Goal: Information Seeking & Learning: Learn about a topic

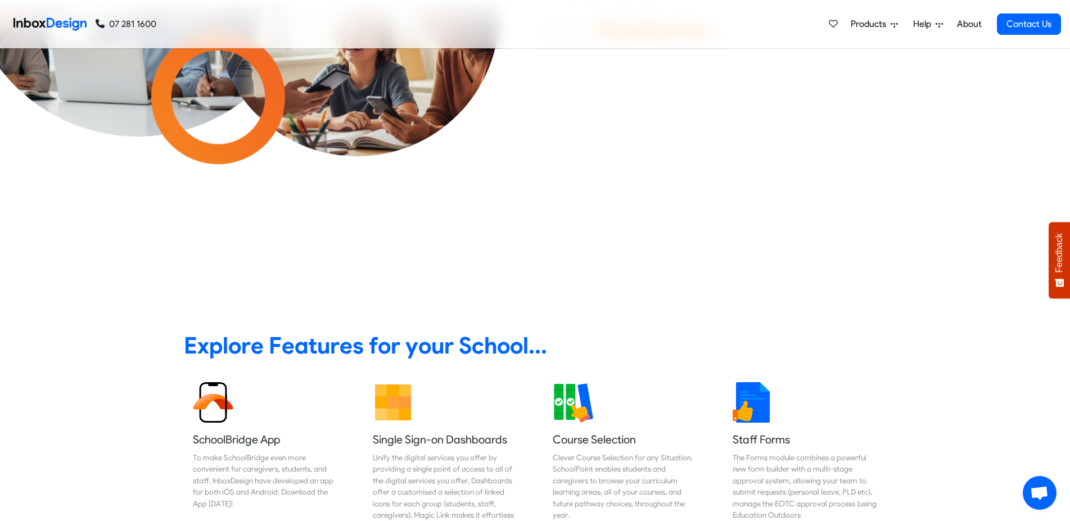
scroll to position [459, 0]
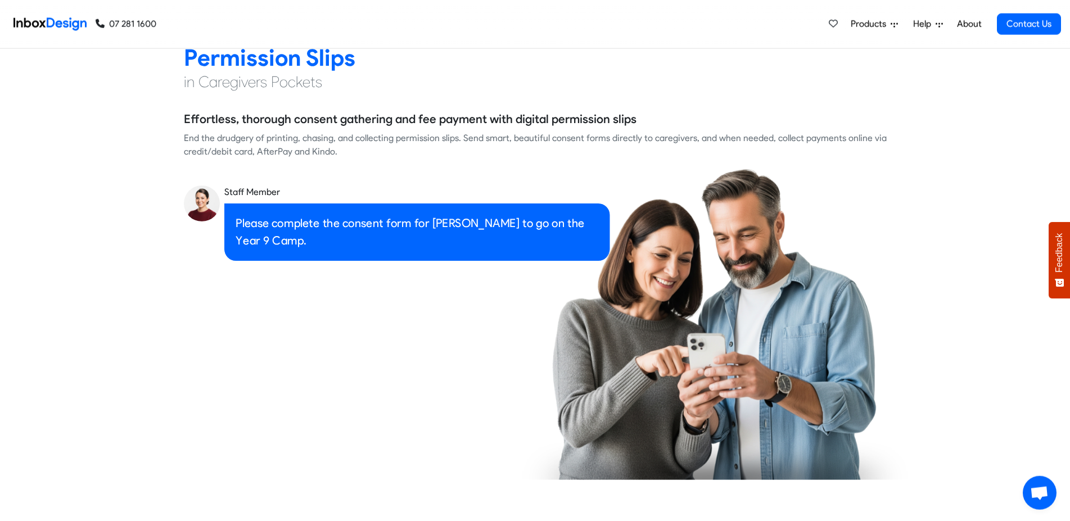
checkbox input "true"
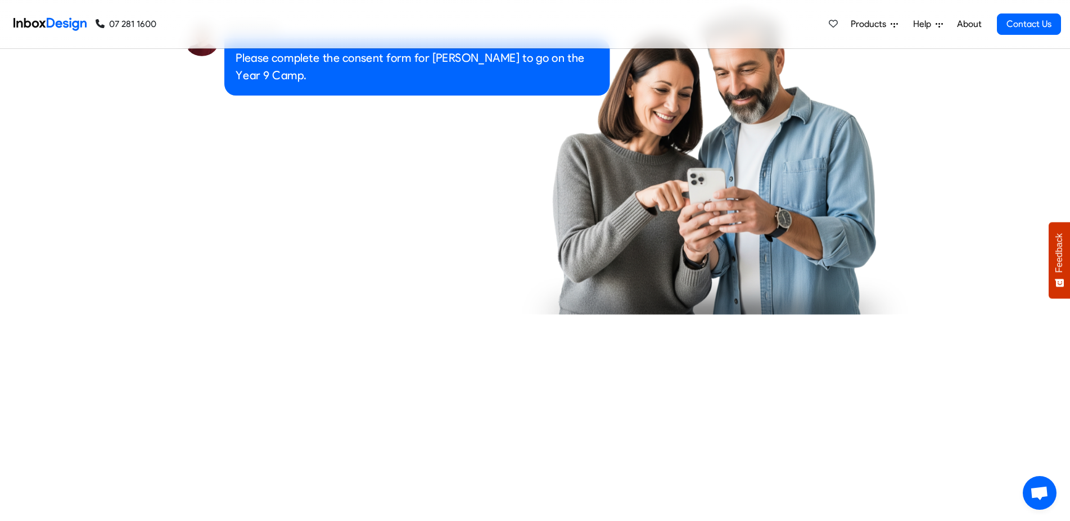
checkbox input "true"
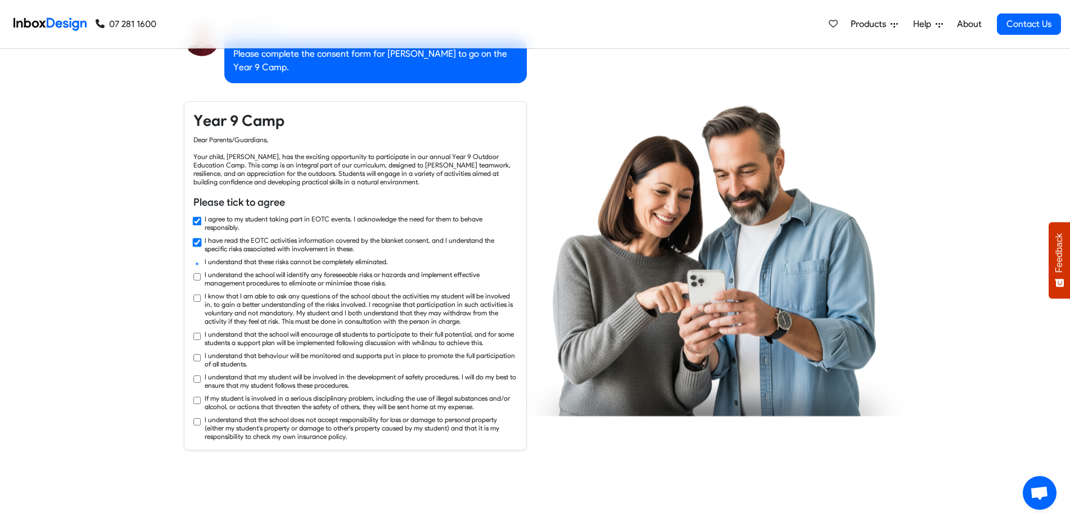
checkbox input "true"
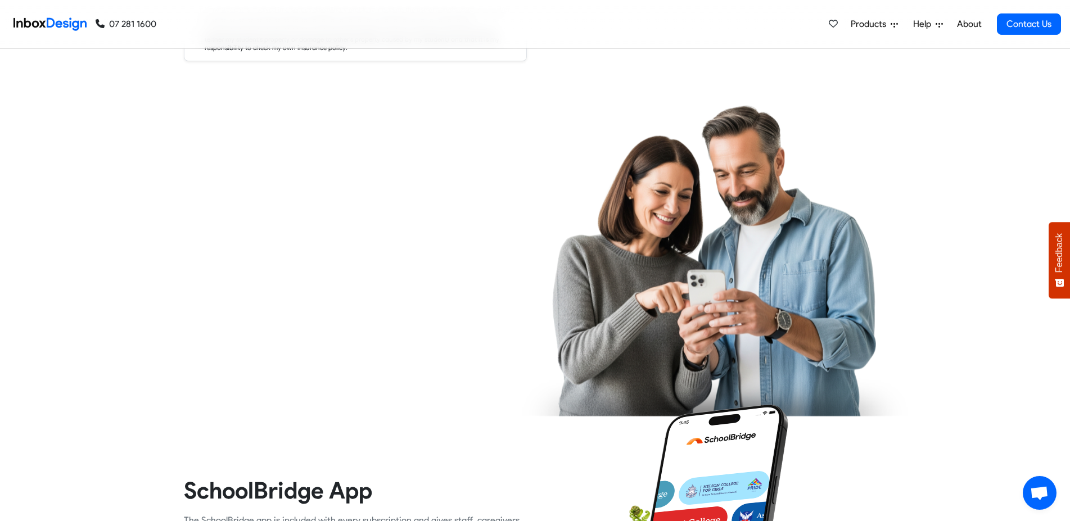
checkbox input "true"
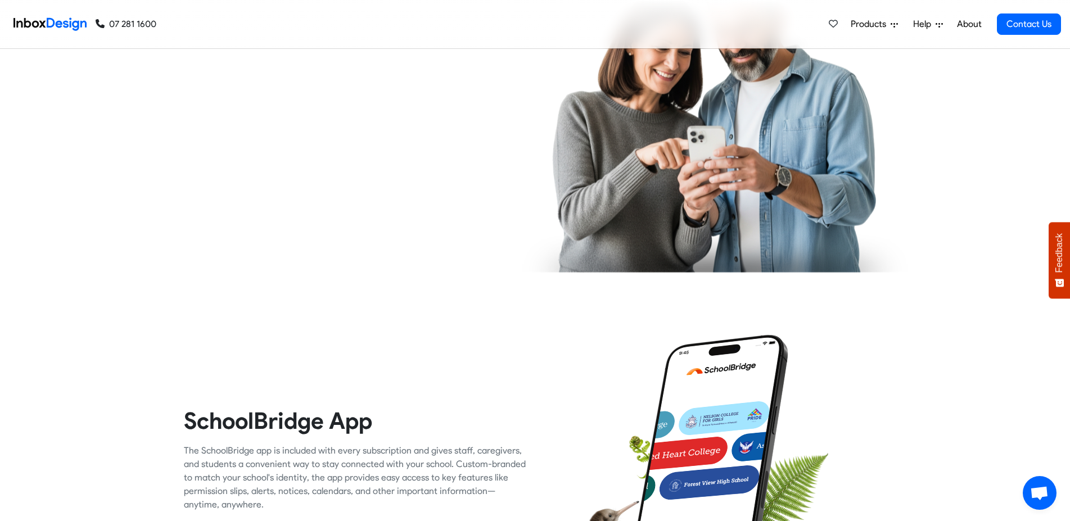
checkbox input "true"
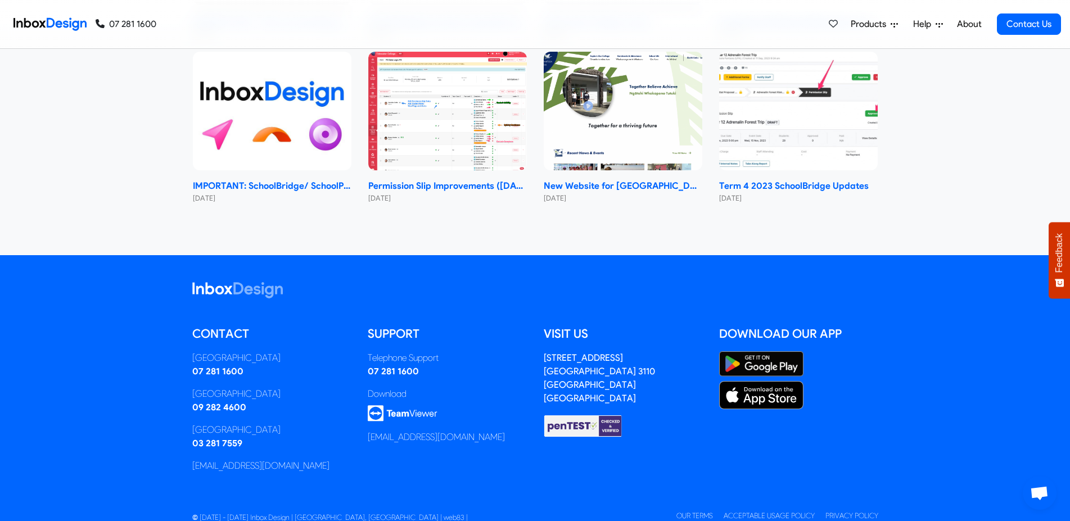
scroll to position [2759, 0]
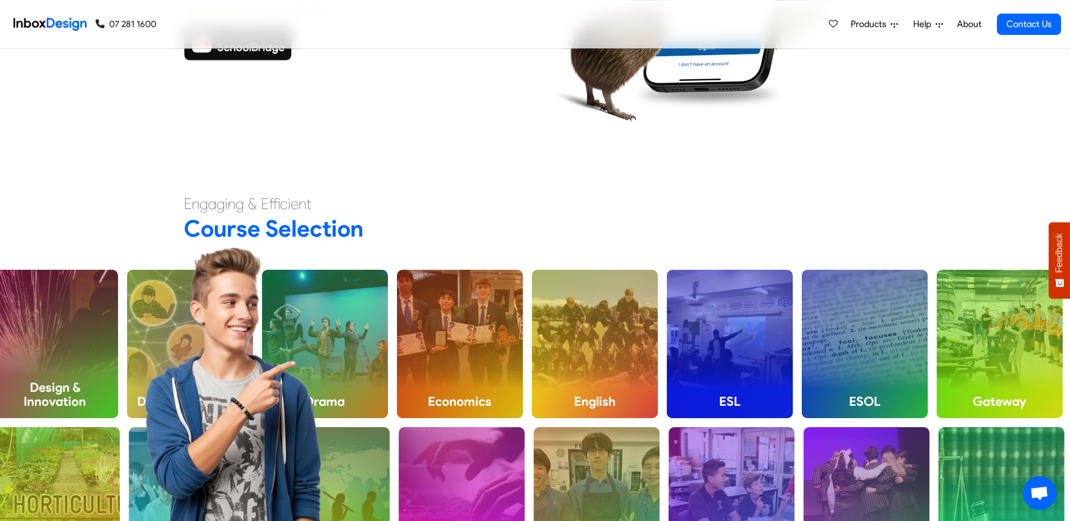
checkbox input "false"
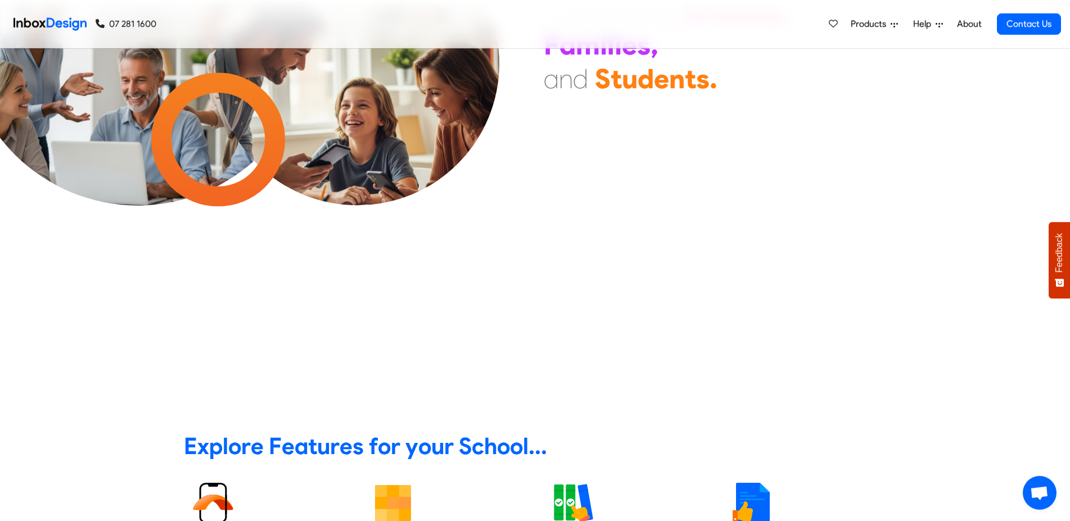
checkbox input "false"
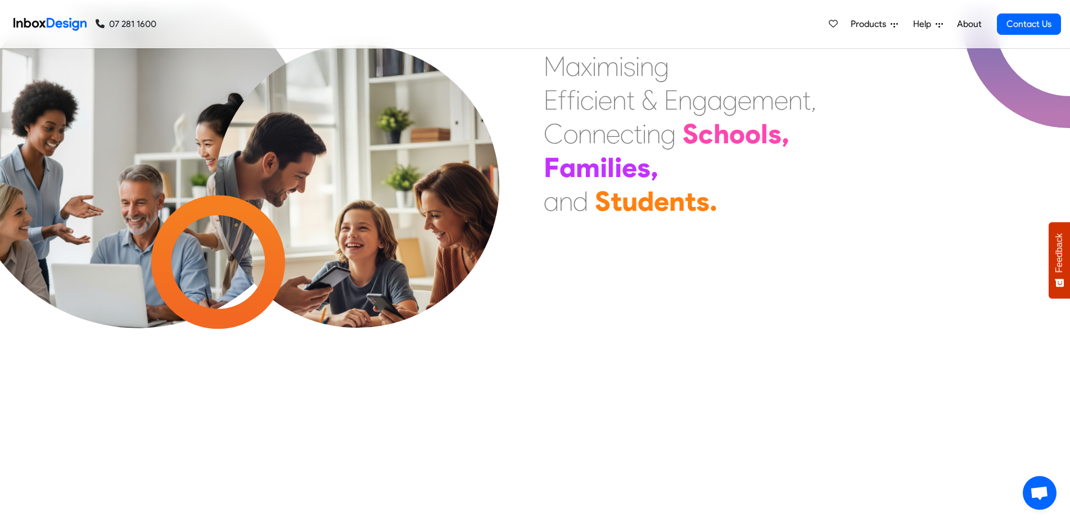
checkbox input "false"
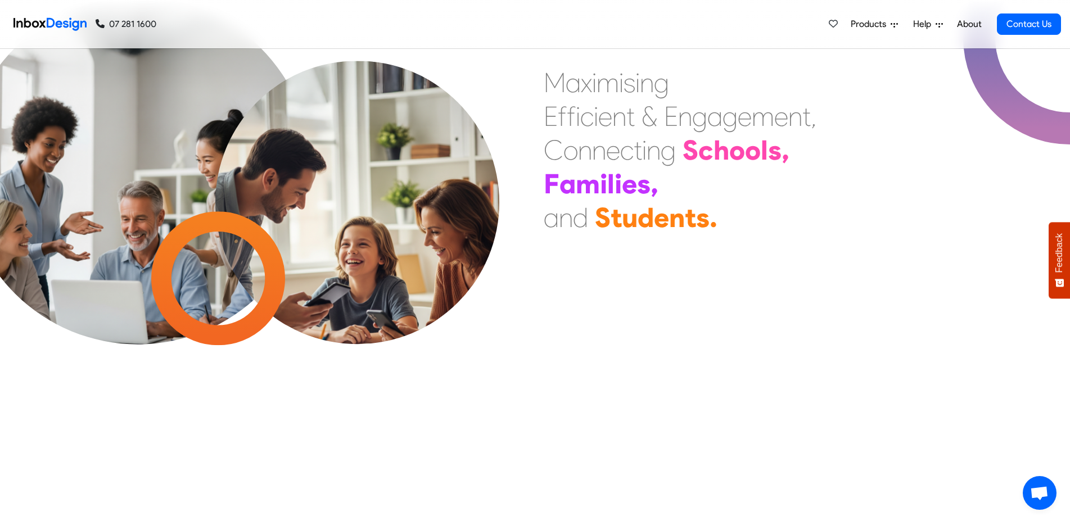
checkbox input "false"
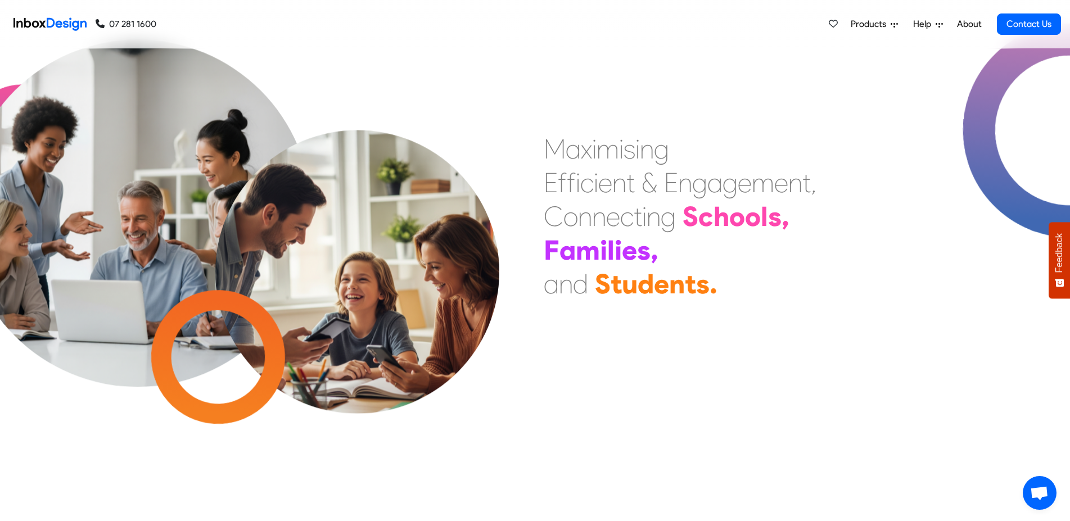
checkbox input "false"
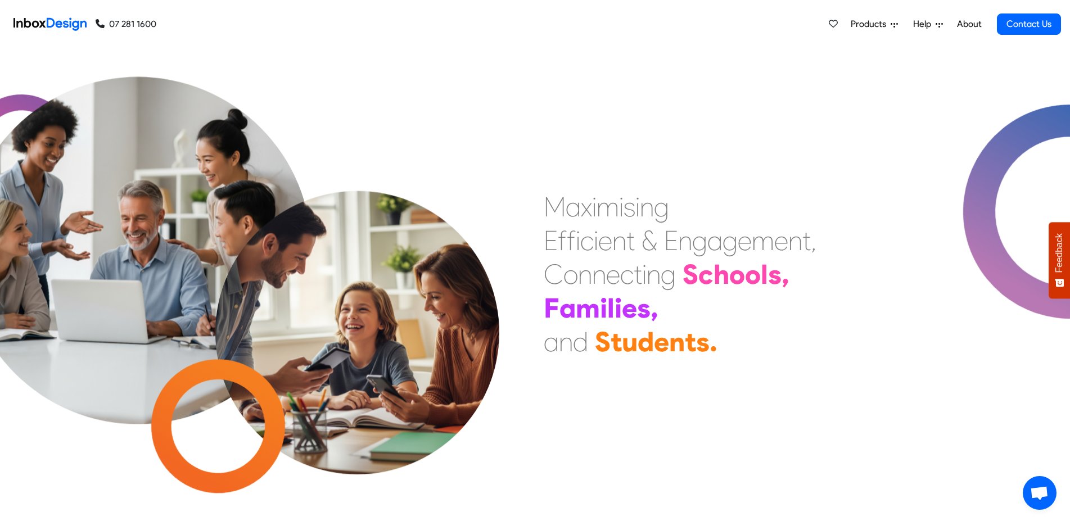
checkbox input "false"
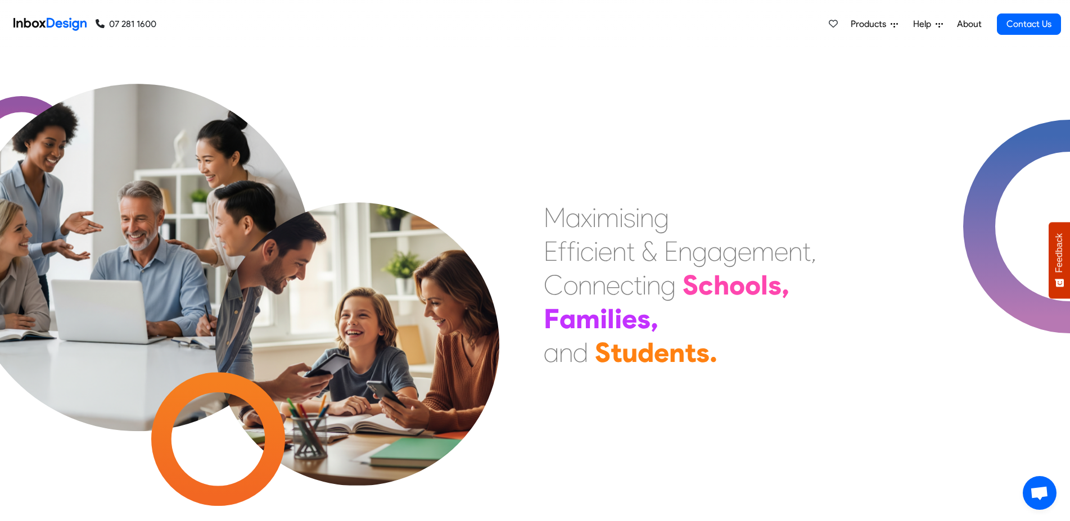
click at [873, 26] on span "Products" at bounding box center [871, 24] width 40 height 14
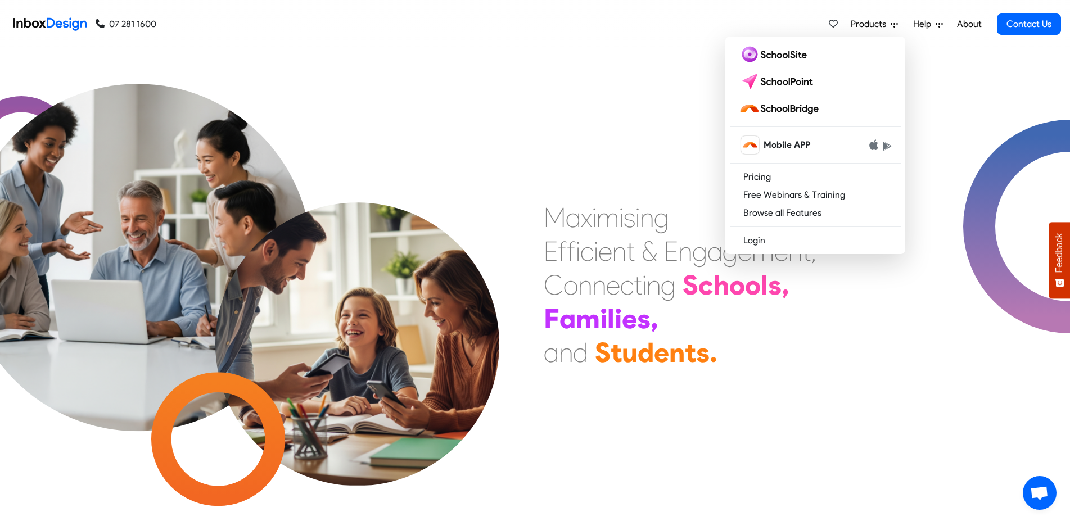
click at [573, 213] on div "a" at bounding box center [573, 218] width 15 height 34
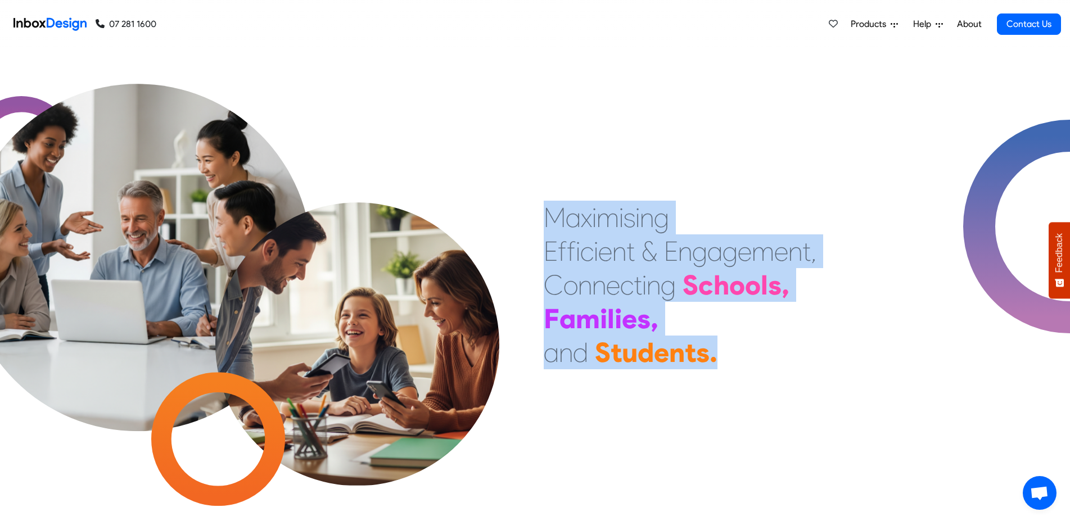
drag, startPoint x: 550, startPoint y: 214, endPoint x: 739, endPoint y: 369, distance: 244.2
click at [744, 375] on div "M a x i m i s i n g E f f i c i e n t & E n g a g e m e n t , C o n n e c t i n…" at bounding box center [535, 285] width 1070 height 473
click at [739, 369] on div "M a x i m i s i n g E f f i c i e n t & E n g a g e m e n t , C o n n e c t i n…" at bounding box center [680, 285] width 273 height 169
drag, startPoint x: 547, startPoint y: 211, endPoint x: 748, endPoint y: 356, distance: 248.2
click at [719, 356] on div "M a x i m i s i n g E f f i c i e n t & E n g a g e m e n t , C o n n e c t i n…" at bounding box center [680, 285] width 273 height 169
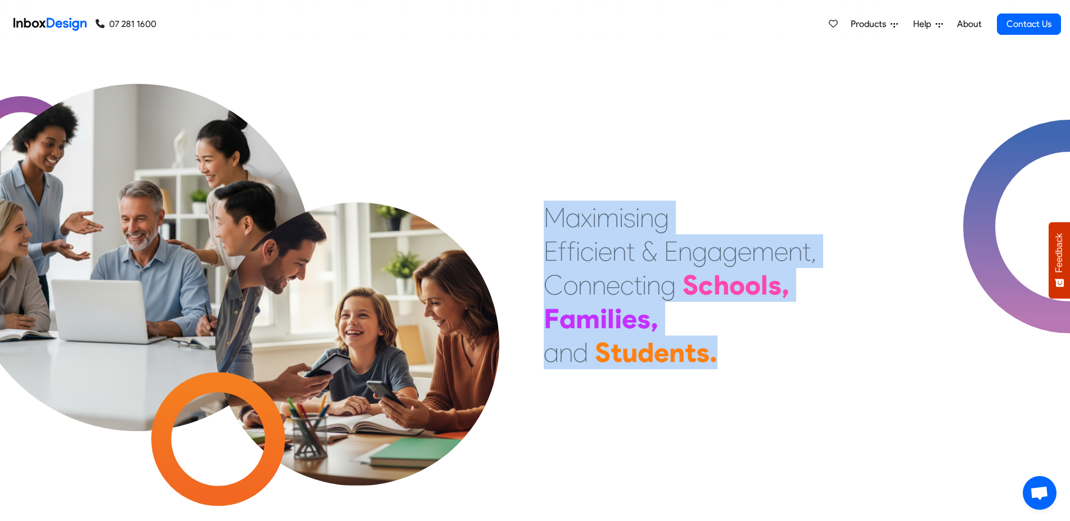
drag, startPoint x: 748, startPoint y: 356, endPoint x: 587, endPoint y: 164, distance: 250.8
click at [746, 356] on div "M a x i m i s i n g E f f i c i e n t & E n g a g e m e n t , C o n n e c t i n…" at bounding box center [680, 285] width 273 height 169
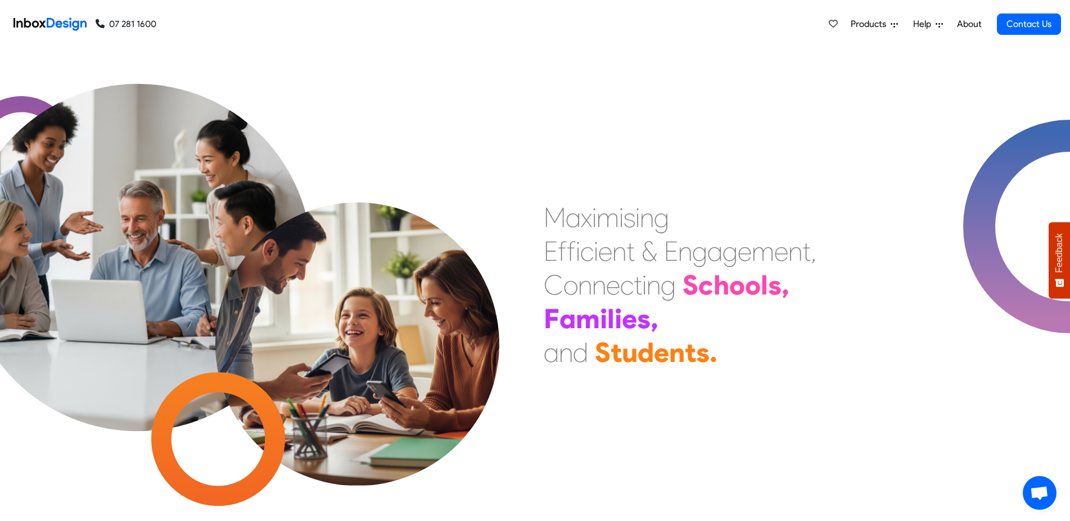
click at [493, 153] on div at bounding box center [232, 285] width 536 height 402
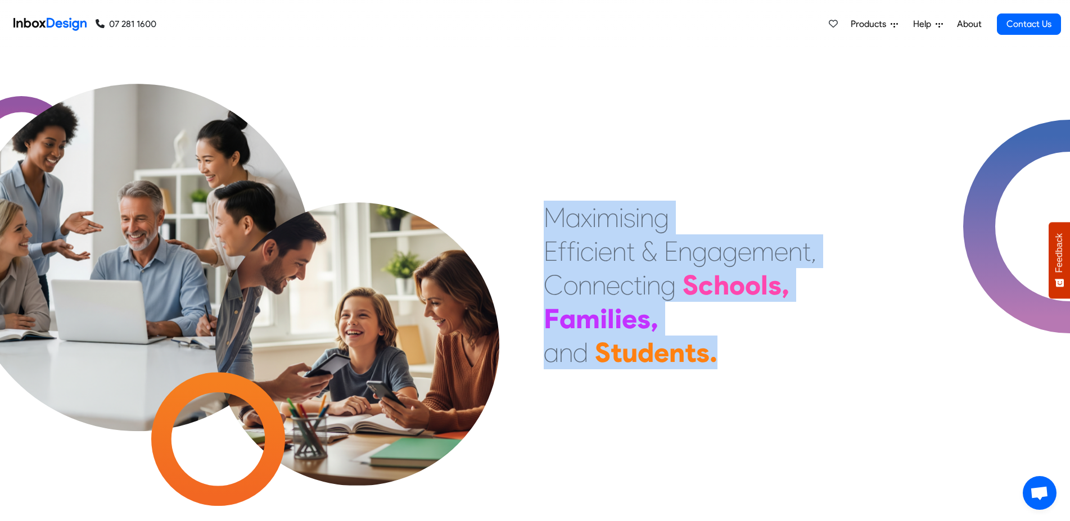
drag, startPoint x: 548, startPoint y: 213, endPoint x: 746, endPoint y: 365, distance: 248.8
click at [746, 365] on div "M a x i m i s i n g E f f i c i e n t & E n g a g e m e n t , C o n n e c t i n…" at bounding box center [680, 285] width 273 height 169
drag, startPoint x: 551, startPoint y: 215, endPoint x: 734, endPoint y: 357, distance: 231.0
click at [734, 357] on div "M a x i m i s i n g E f f i c i e n t & E n g a g e m e n t , C o n n e c t i n…" at bounding box center [680, 285] width 273 height 169
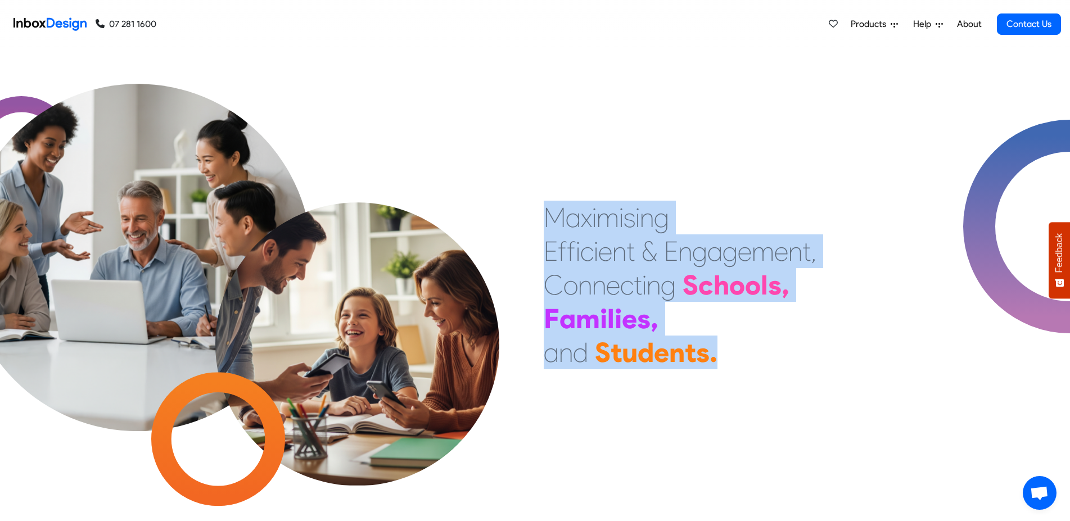
click at [734, 357] on div "M a x i m i s i n g E f f i c i e n t & E n g a g e m e n t , C o n n e c t i n…" at bounding box center [680, 285] width 273 height 169
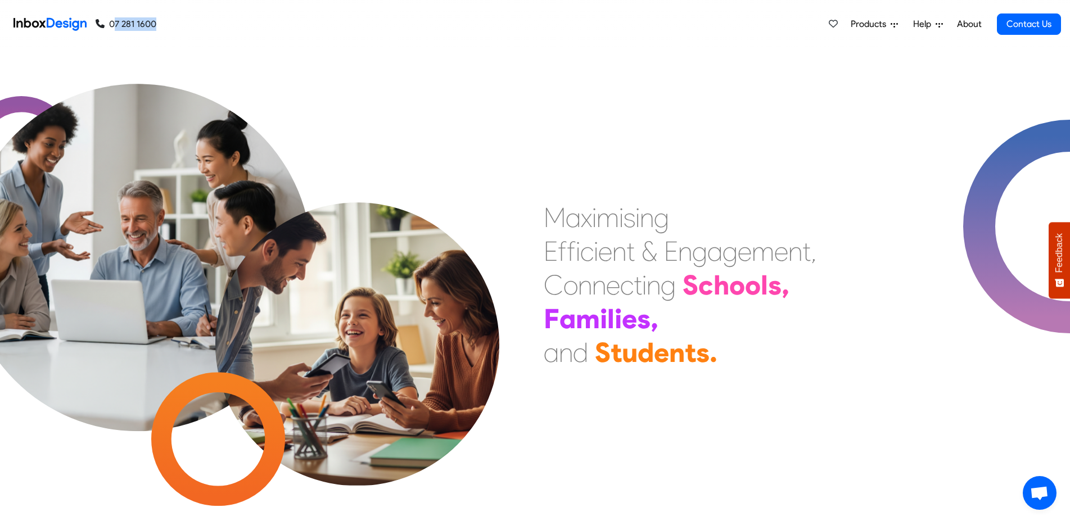
drag, startPoint x: 176, startPoint y: 28, endPoint x: 111, endPoint y: 26, distance: 65.3
click at [111, 26] on nav "07 281 1600 07 281 1600 Products Mobile APP Pricing Free Webinars & Training Br…" at bounding box center [535, 24] width 1070 height 49
copy nav "07 281 1600 07 281 1600"
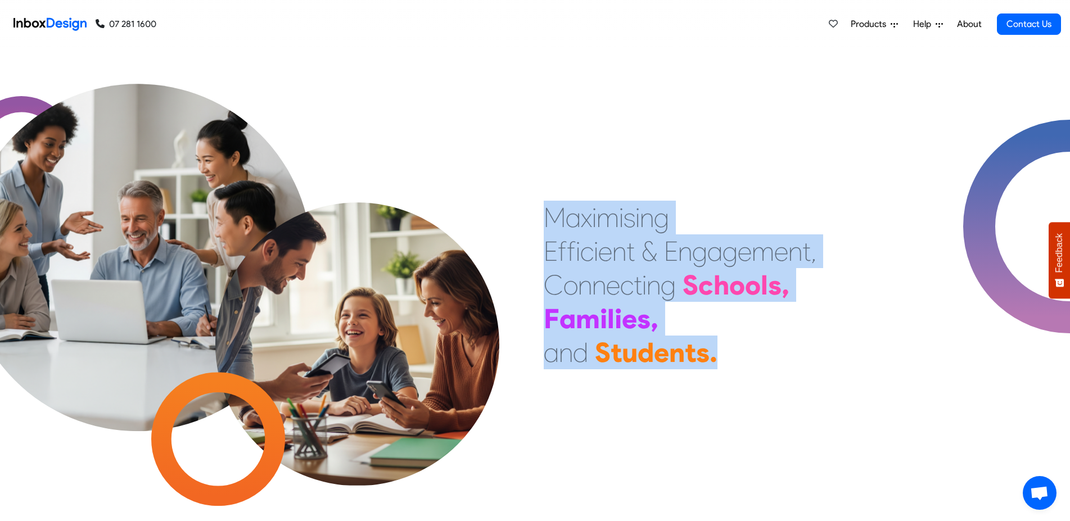
drag, startPoint x: 546, startPoint y: 213, endPoint x: 756, endPoint y: 356, distance: 254.0
click at [758, 356] on div "M a x i m i s i n g E f f i c i e n t & E n g a g e m e n t , C o n n e c t i n…" at bounding box center [680, 285] width 273 height 169
drag, startPoint x: 756, startPoint y: 356, endPoint x: 713, endPoint y: 299, distance: 71.4
click at [756, 355] on div "M a x i m i s i n g E f f i c i e n t & E n g a g e m e n t , C o n n e c t i n…" at bounding box center [680, 285] width 273 height 169
